Goal: Information Seeking & Learning: Learn about a topic

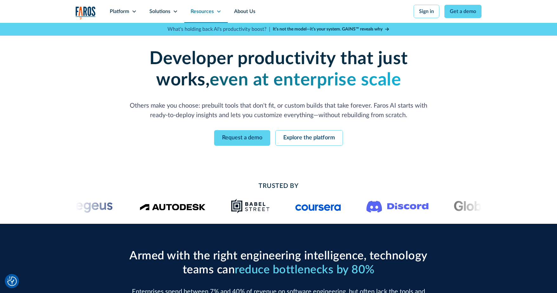
click at [168, 13] on div "Solutions" at bounding box center [159, 12] width 21 height 8
click at [211, 13] on div "Resources" at bounding box center [202, 12] width 23 height 8
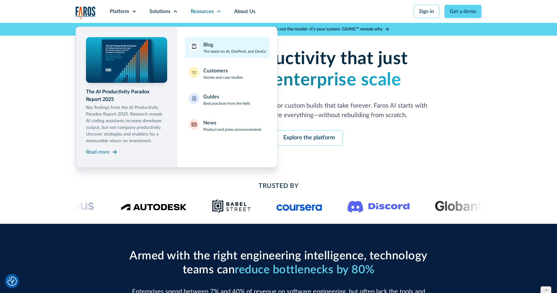
click at [218, 47] on div "Blog The latest on AI, DevProd, and DevEx" at bounding box center [234, 47] width 62 height 13
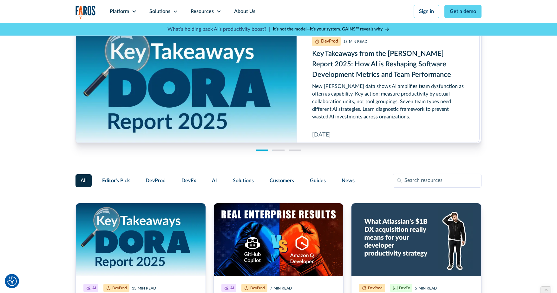
scroll to position [16, 0]
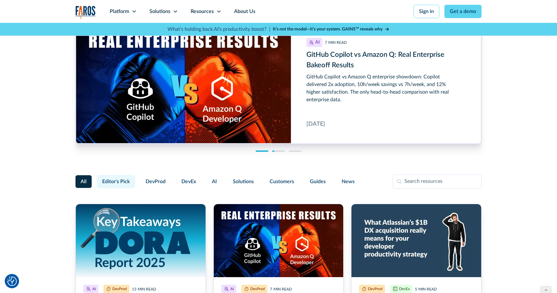
click at [108, 180] on span "Editor's Pick" at bounding box center [116, 182] width 28 height 8
click at [96, 179] on input "Editor's Pick" at bounding box center [96, 179] width 0 height 0
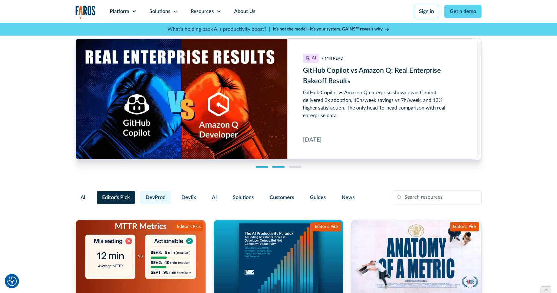
click at [158, 198] on span "DevProd" at bounding box center [156, 197] width 20 height 8
click at [139, 194] on input "DevProd" at bounding box center [139, 194] width 0 height 0
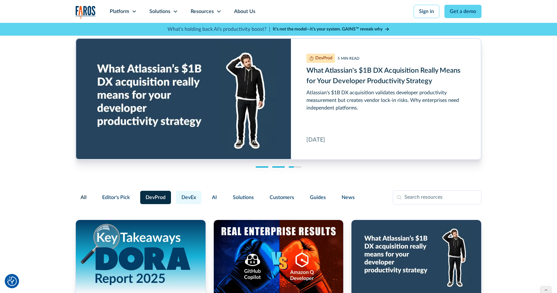
click at [188, 194] on span "DevEx" at bounding box center [188, 197] width 15 height 8
click at [175, 194] on input "DevEx" at bounding box center [175, 194] width 0 height 0
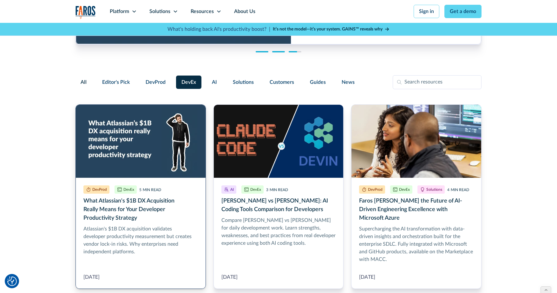
scroll to position [121, 0]
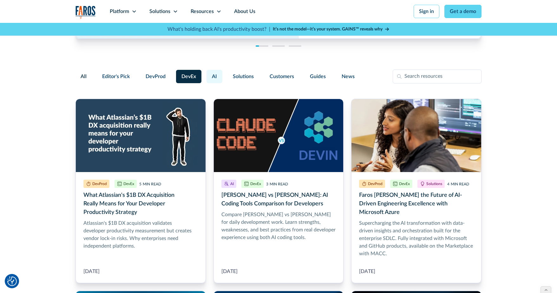
click at [215, 77] on span "AI" at bounding box center [214, 77] width 5 height 8
click at [206, 74] on input "AI" at bounding box center [206, 74] width 0 height 0
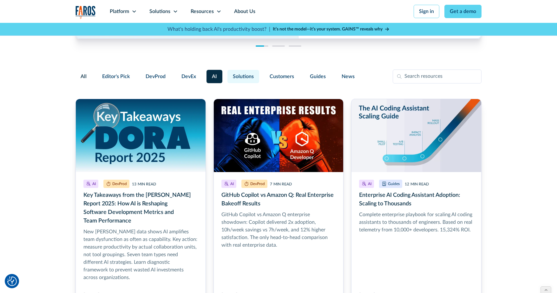
click at [246, 74] on span "Solutions" at bounding box center [243, 77] width 21 height 8
click at [226, 74] on input "Solutions" at bounding box center [226, 74] width 0 height 0
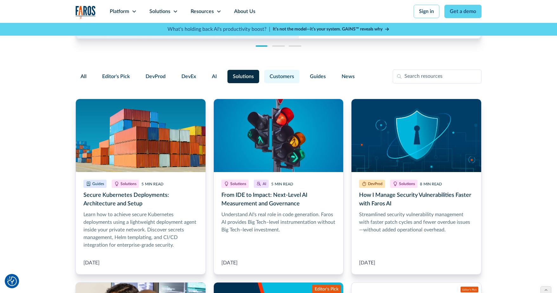
click at [287, 80] on span "Customers" at bounding box center [282, 77] width 24 height 8
click at [263, 74] on input "Customers" at bounding box center [263, 74] width 0 height 0
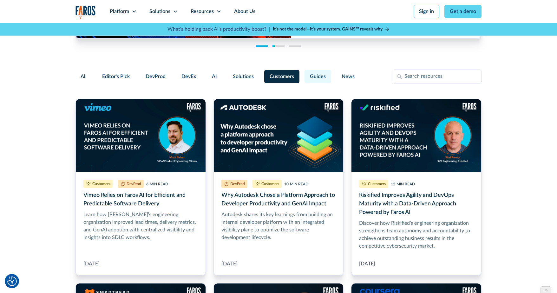
click at [314, 79] on span "Guides" at bounding box center [318, 77] width 16 height 8
click at [304, 74] on input "Guides" at bounding box center [304, 74] width 0 height 0
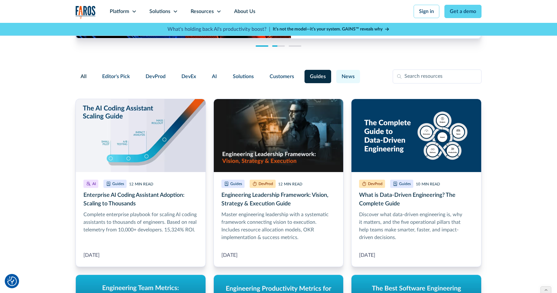
click at [349, 80] on span "News" at bounding box center [348, 77] width 13 height 8
click at [335, 74] on input "News" at bounding box center [335, 74] width 0 height 0
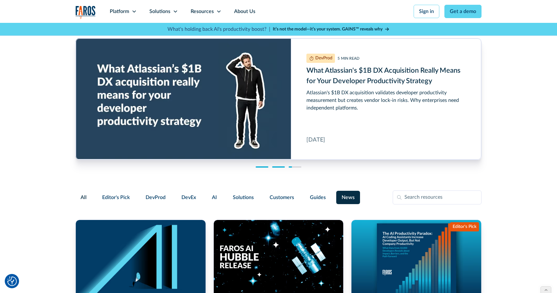
click at [80, 197] on div "Filter Form" at bounding box center [83, 197] width 16 height 13
click at [81, 193] on input "All" at bounding box center [81, 193] width 0 height 0
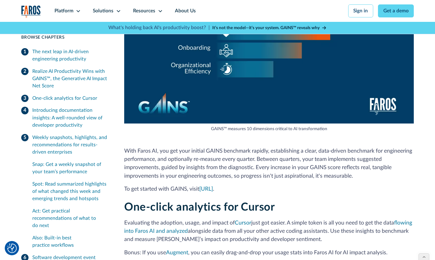
scroll to position [933, 0]
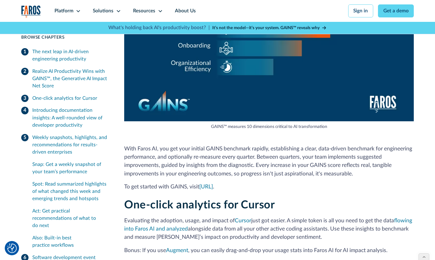
drag, startPoint x: 437, startPoint y: 19, endPoint x: 337, endPoint y: 86, distance: 119.9
click at [213, 184] on link "[URL]" at bounding box center [207, 186] width 14 height 5
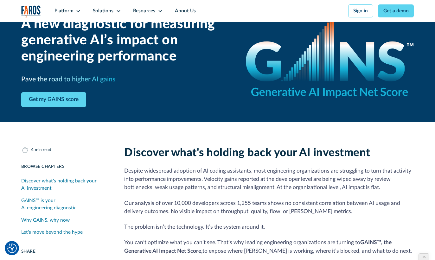
scroll to position [25, 0]
